Goal: Information Seeking & Learning: Learn about a topic

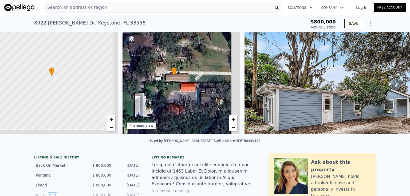
scroll to position [23, 0]
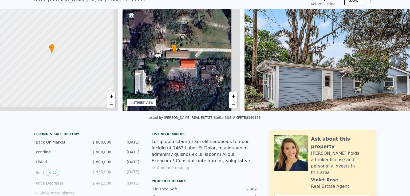
click at [68, 160] on div "Listed" at bounding box center [59, 162] width 47 height 5
click at [68, 44] on div at bounding box center [51, 53] width 123 height 107
click at [69, 42] on div at bounding box center [51, 53] width 123 height 107
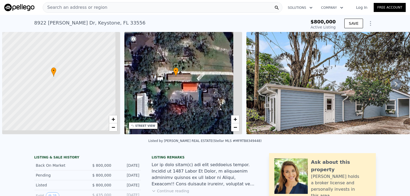
scroll to position [0, 2]
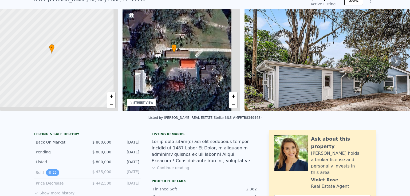
click at [59, 169] on button "25" at bounding box center [52, 172] width 13 height 7
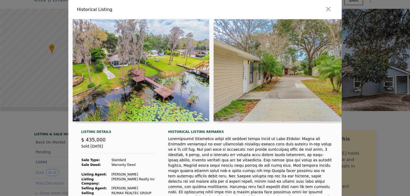
scroll to position [0, 0]
click at [163, 67] on img at bounding box center [141, 70] width 137 height 102
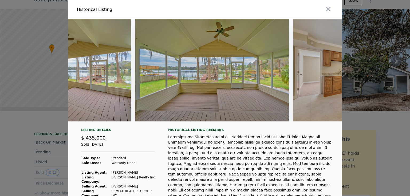
scroll to position [0, 2994]
